Goal: Navigation & Orientation: Find specific page/section

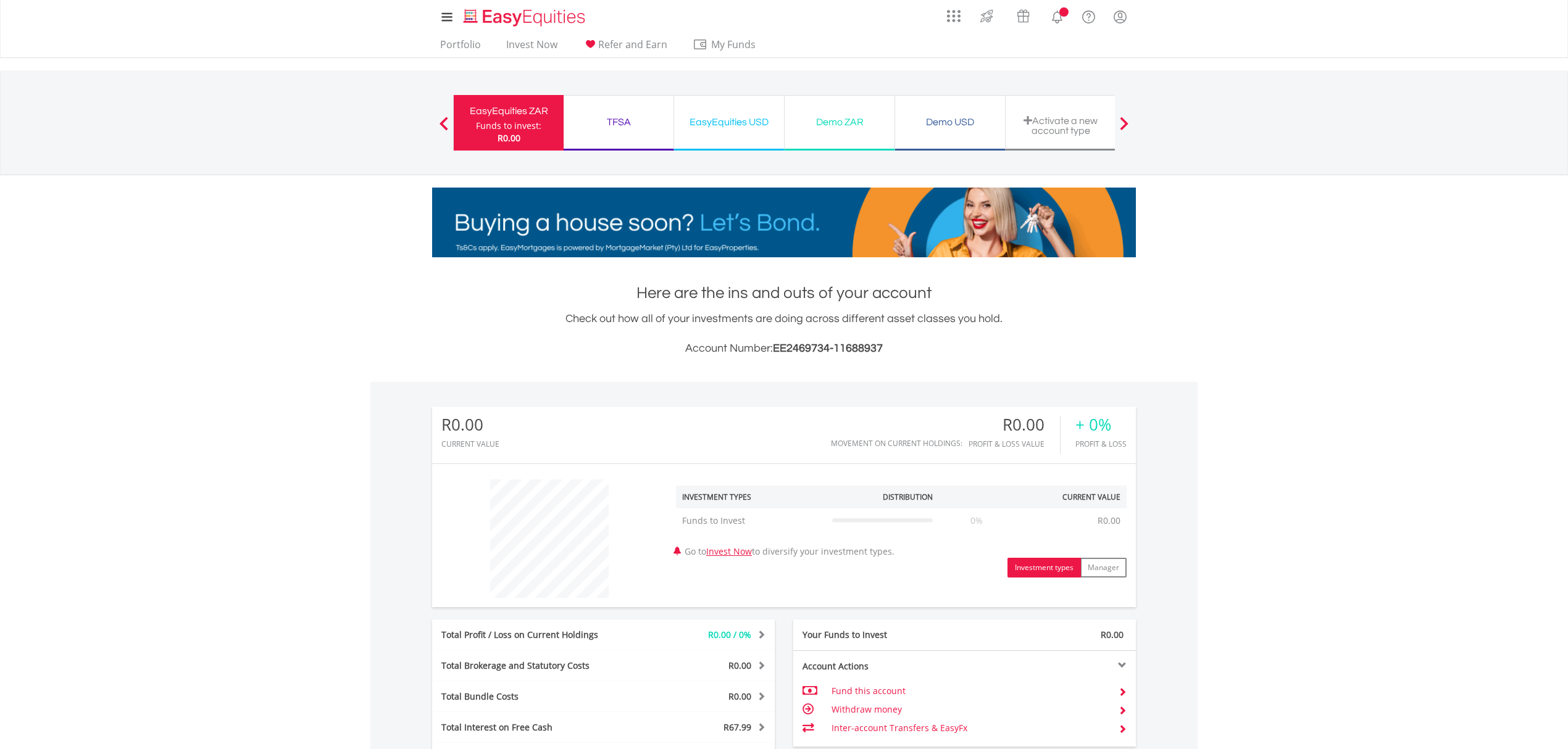
scroll to position [118, 235]
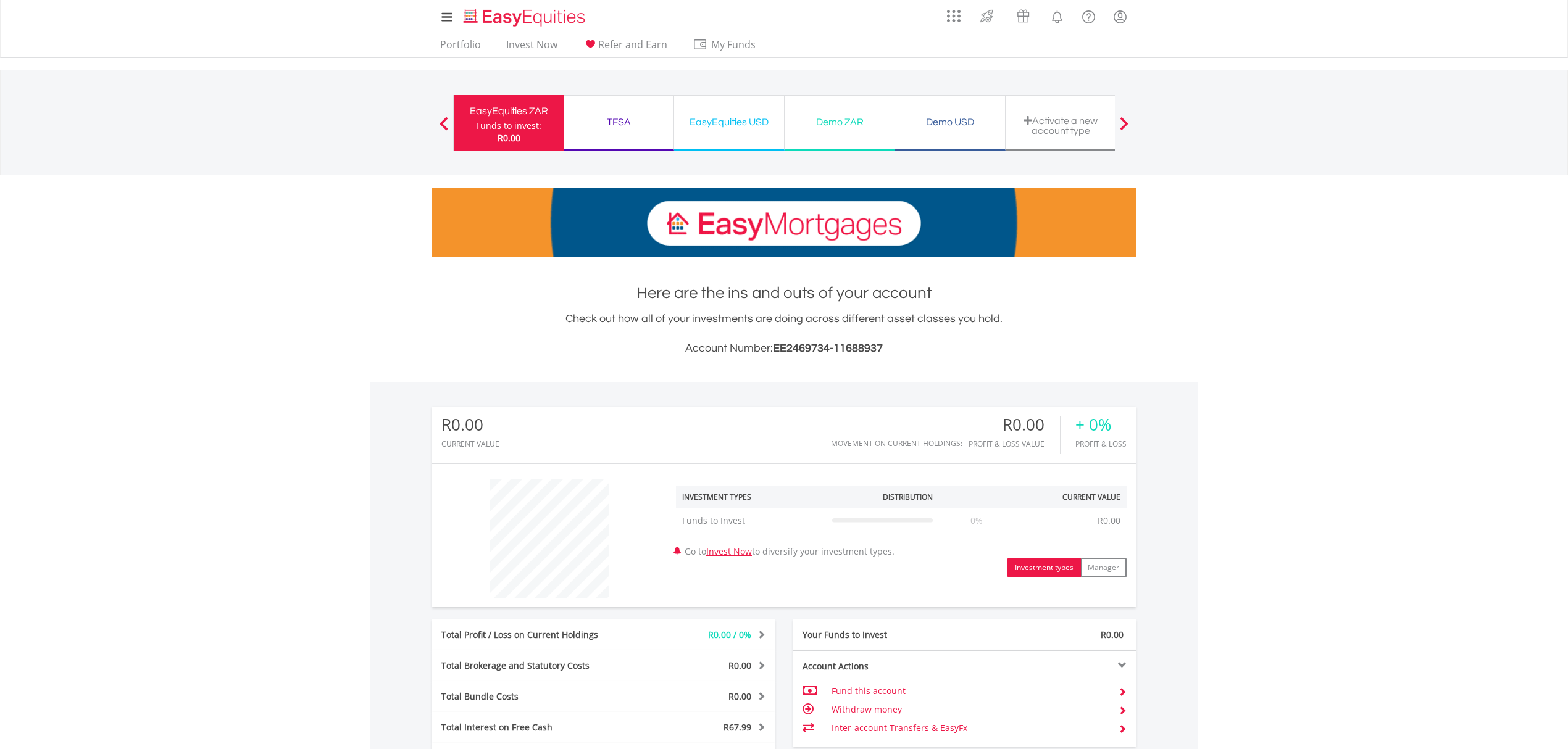
click at [727, 114] on div "EasyEquities USD" at bounding box center [728, 122] width 95 height 17
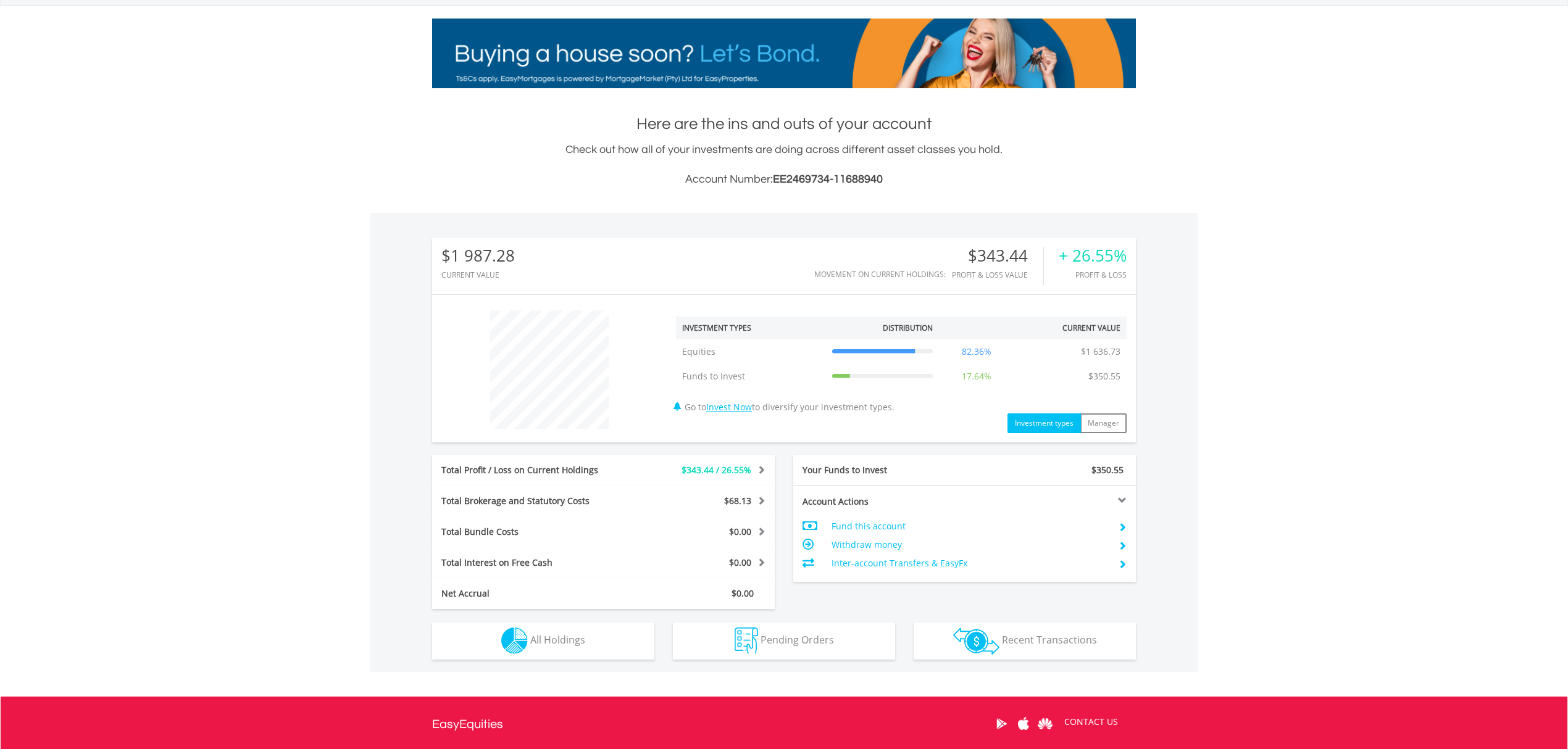
scroll to position [294, 0]
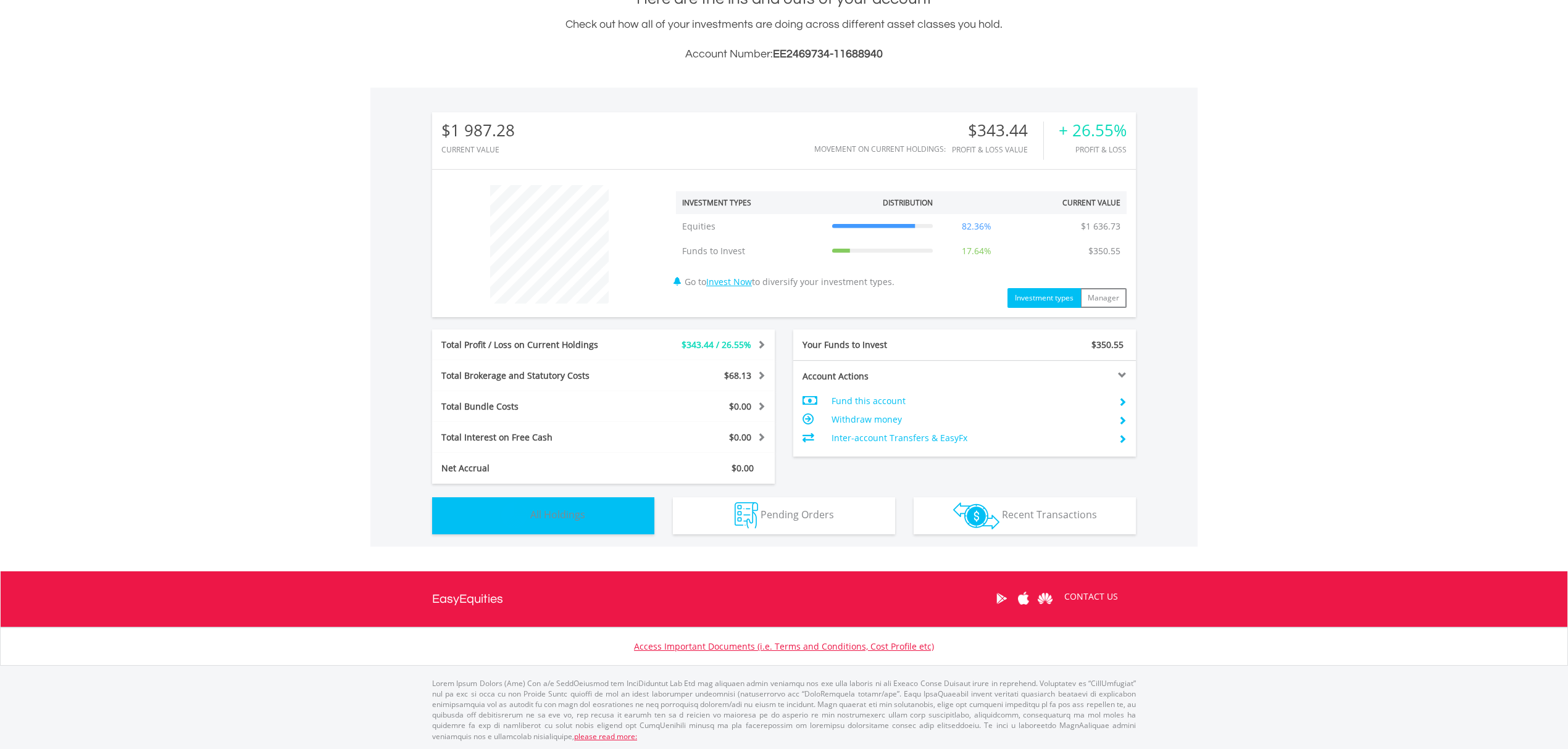
drag, startPoint x: 1087, startPoint y: 384, endPoint x: 592, endPoint y: 507, distance: 510.1
click at [592, 507] on button "Holdings All Holdings" at bounding box center [543, 515] width 222 height 37
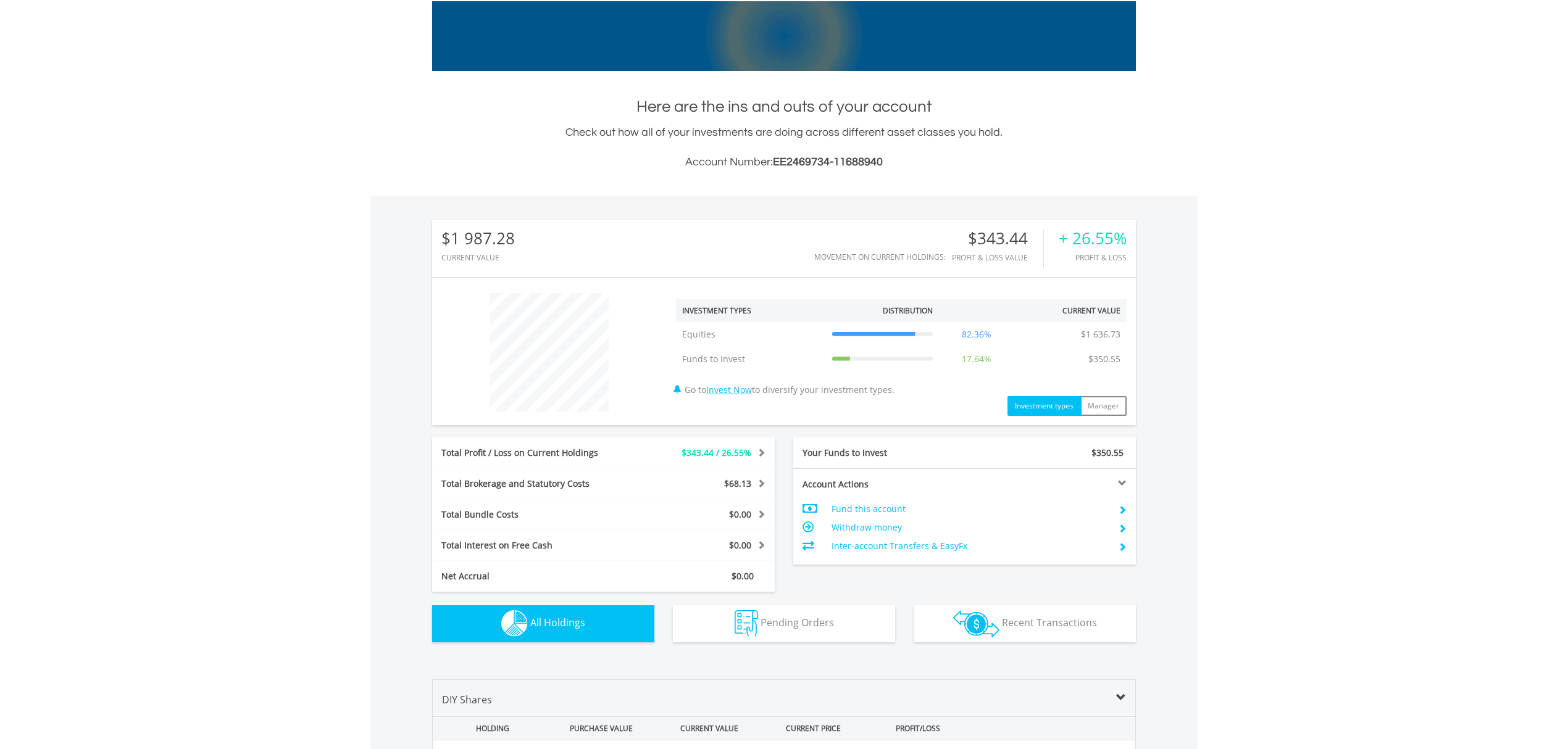
scroll to position [0, 0]
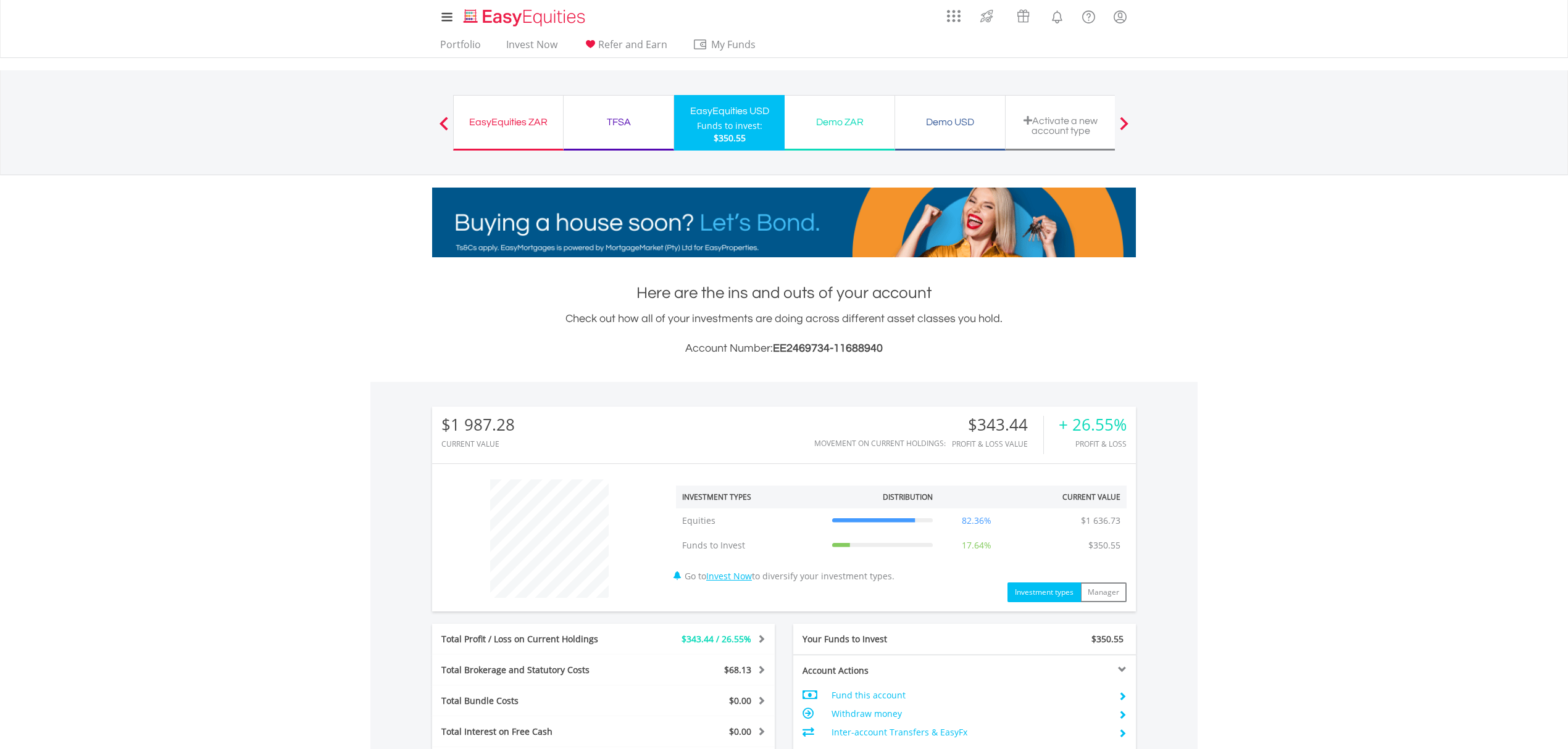
click at [726, 124] on div "Funds to invest:" at bounding box center [729, 126] width 65 height 12
